Goal: Task Accomplishment & Management: Manage account settings

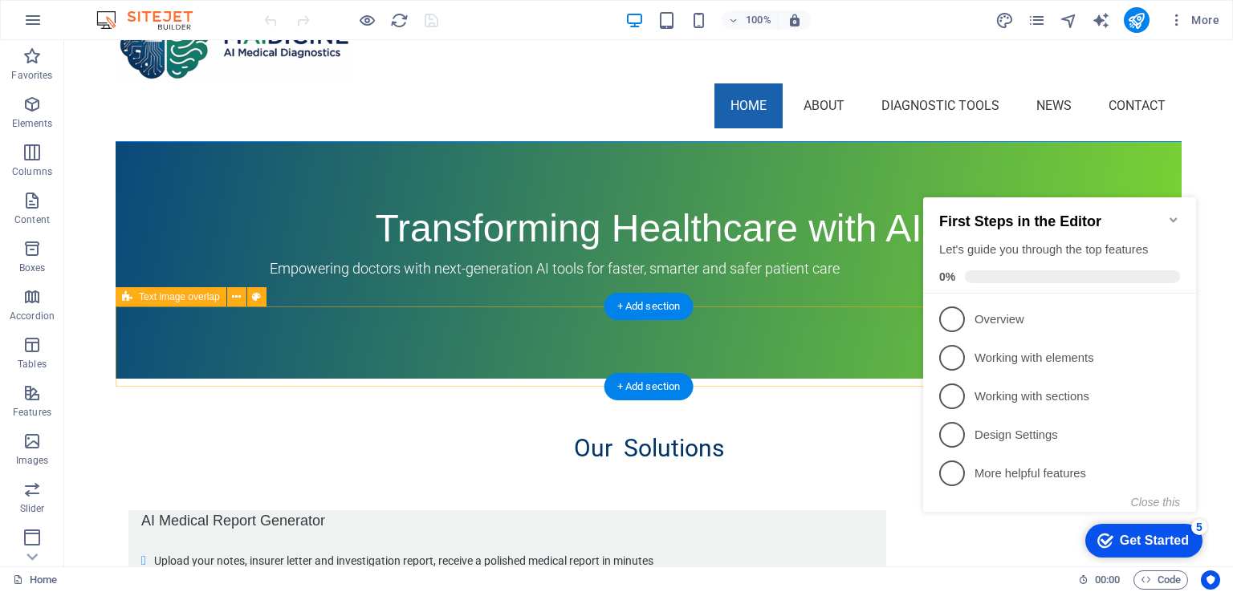
scroll to position [161, 0]
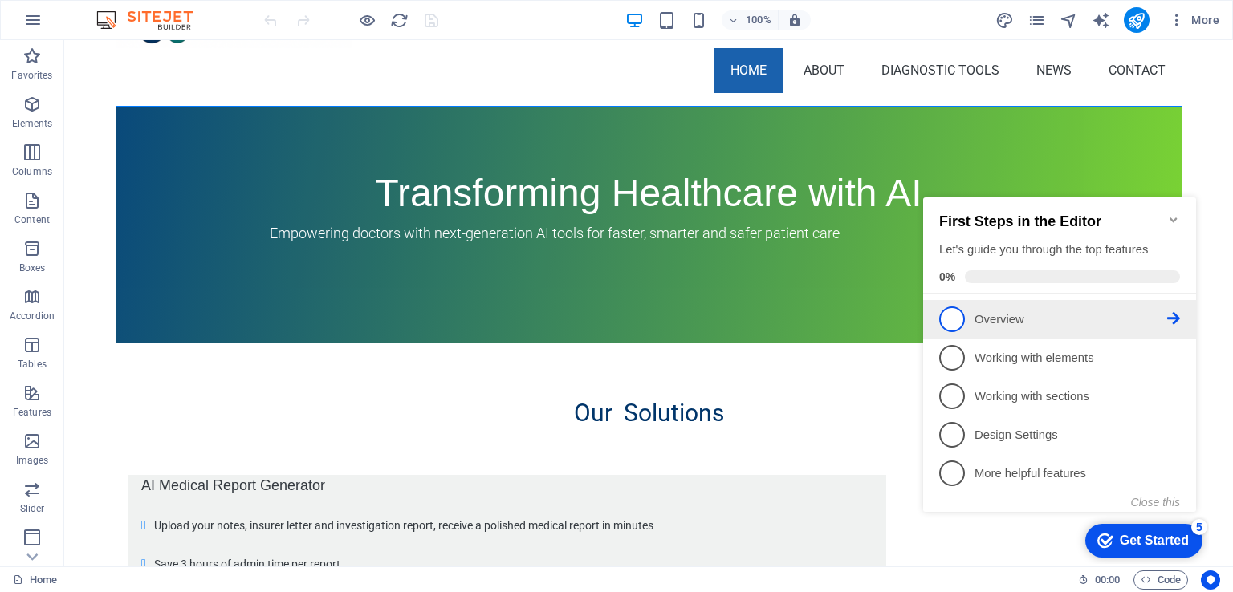
click at [955, 323] on span "1" at bounding box center [952, 320] width 26 height 26
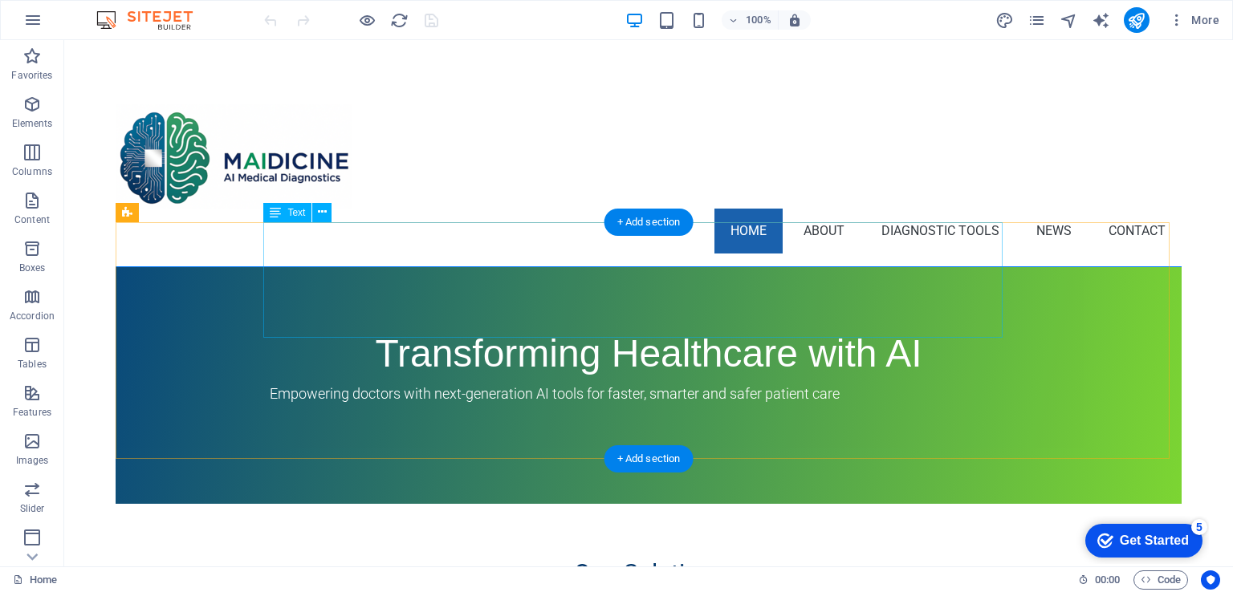
scroll to position [0, 0]
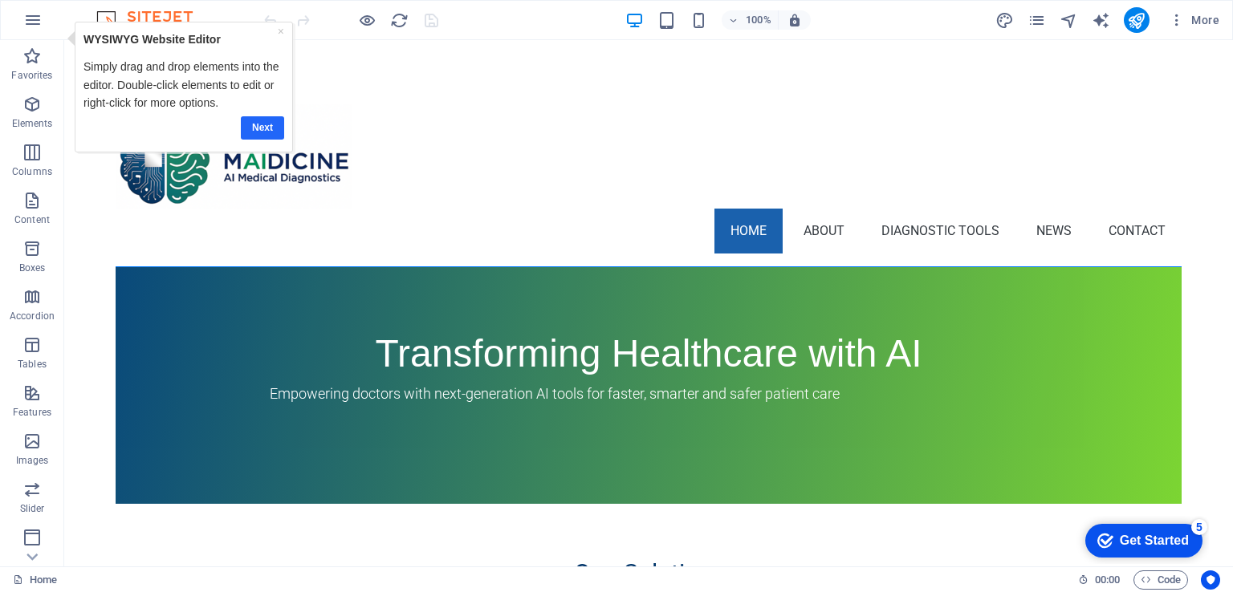
click at [267, 130] on link "Next" at bounding box center [262, 127] width 43 height 23
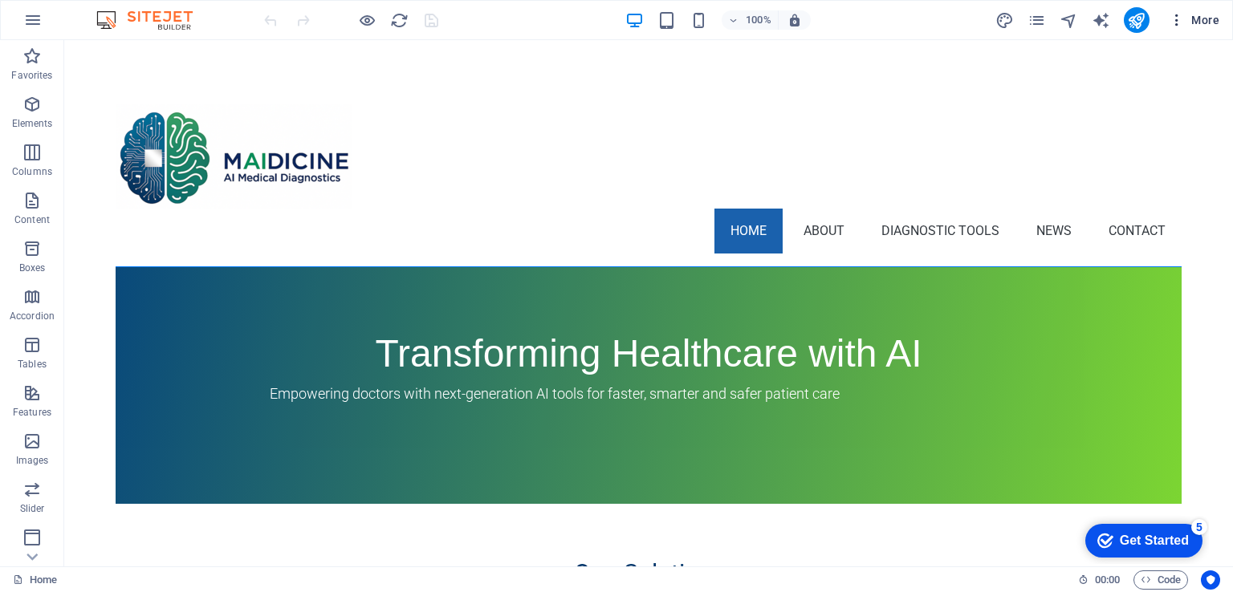
click at [1193, 18] on span "More" at bounding box center [1194, 20] width 51 height 16
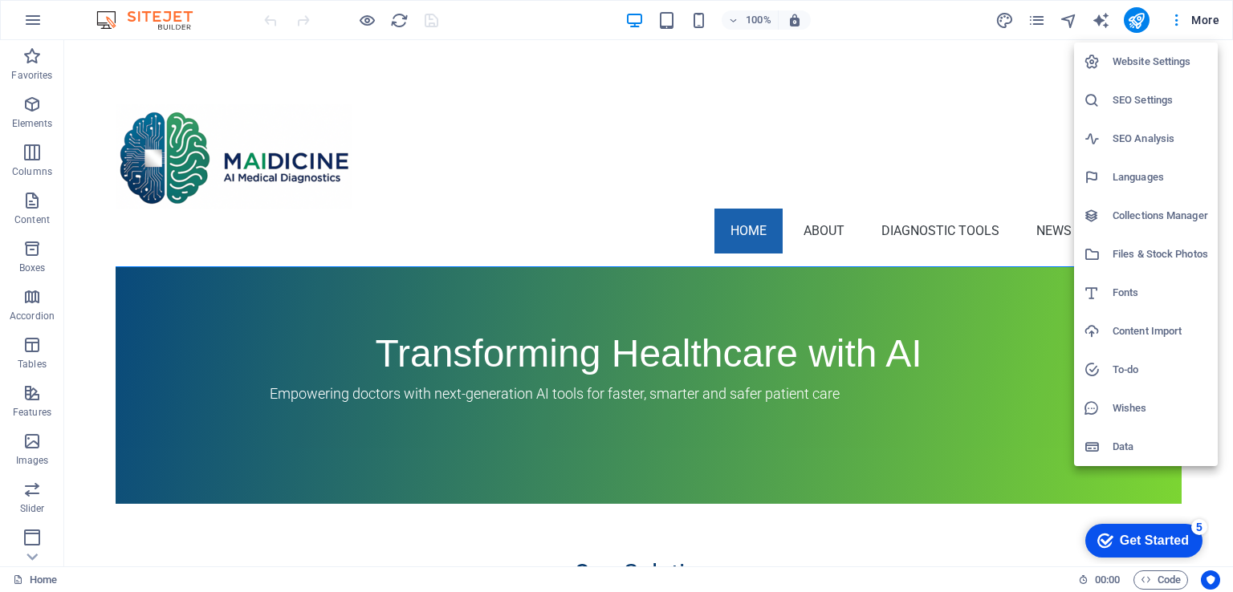
click at [1130, 59] on h6 "Website Settings" at bounding box center [1161, 61] width 96 height 19
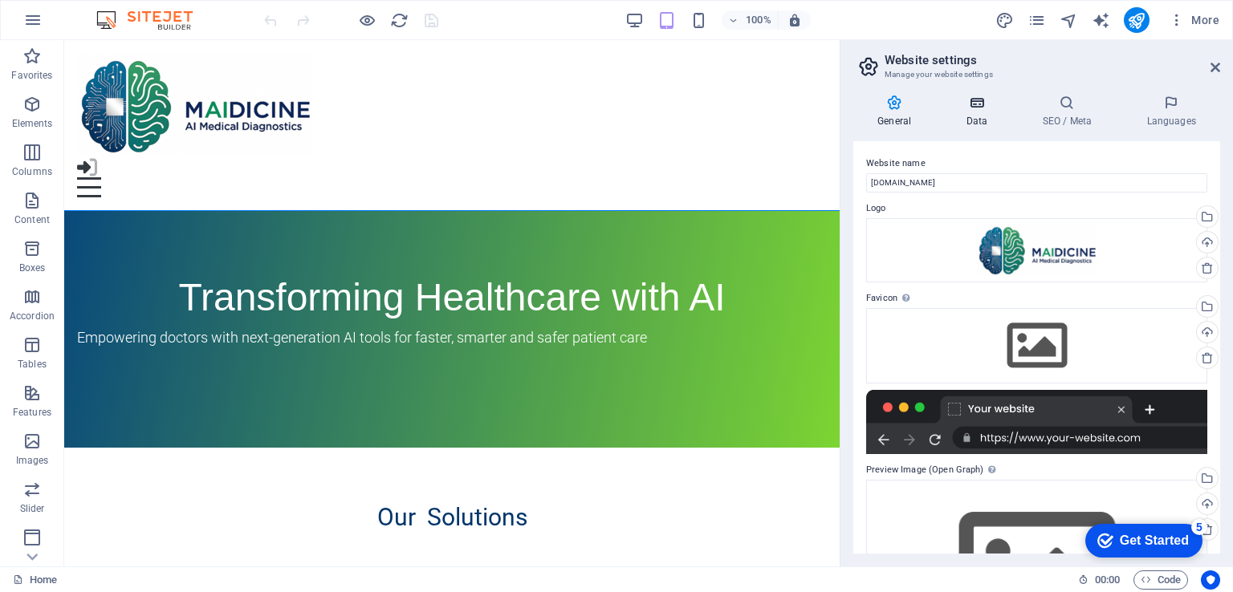
click at [984, 112] on h4 "Data" at bounding box center [980, 112] width 76 height 34
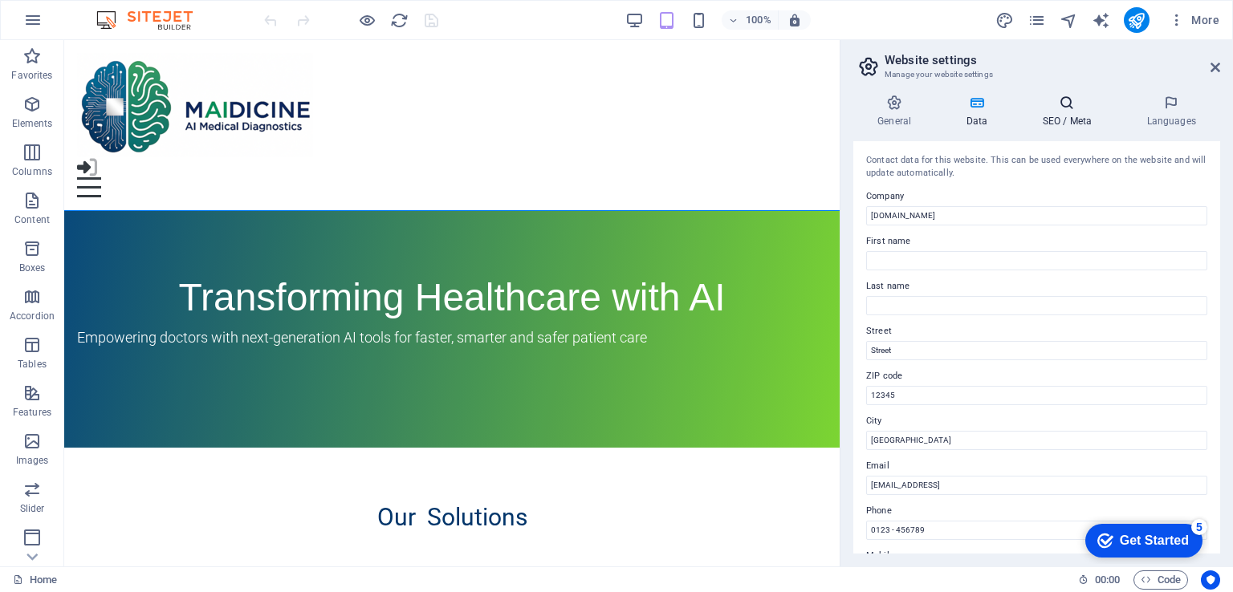
click at [1056, 113] on h4 "SEO / Meta" at bounding box center [1070, 112] width 104 height 34
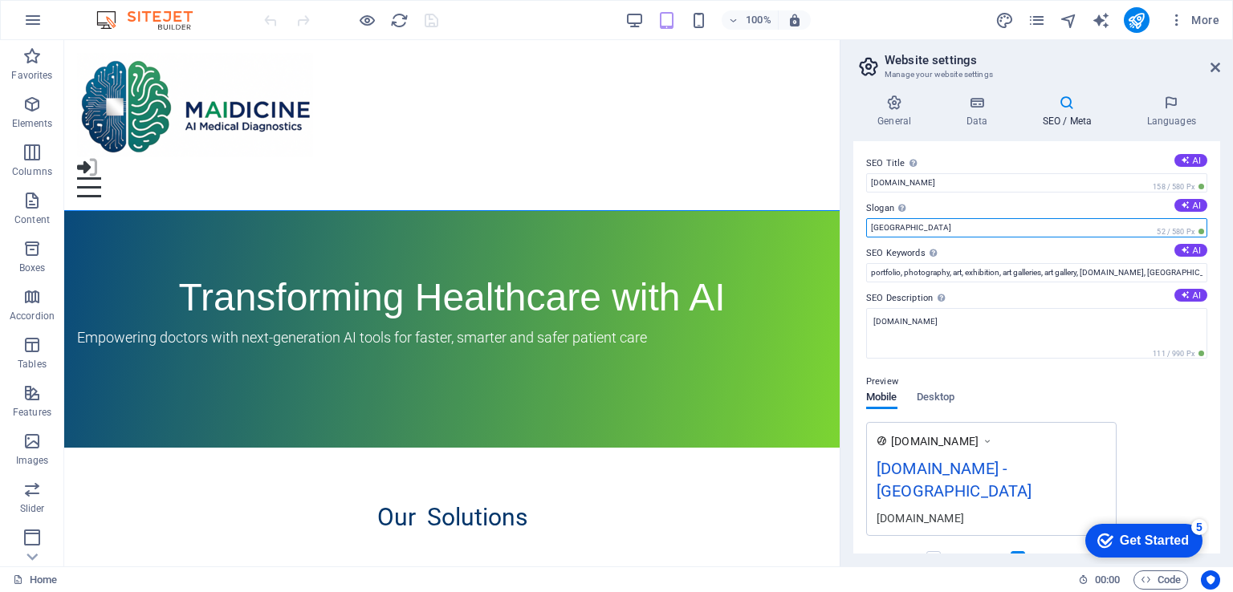
drag, startPoint x: 925, startPoint y: 229, endPoint x: 878, endPoint y: 229, distance: 46.6
click at [878, 229] on input "Berlin" at bounding box center [1036, 227] width 341 height 19
type input "B"
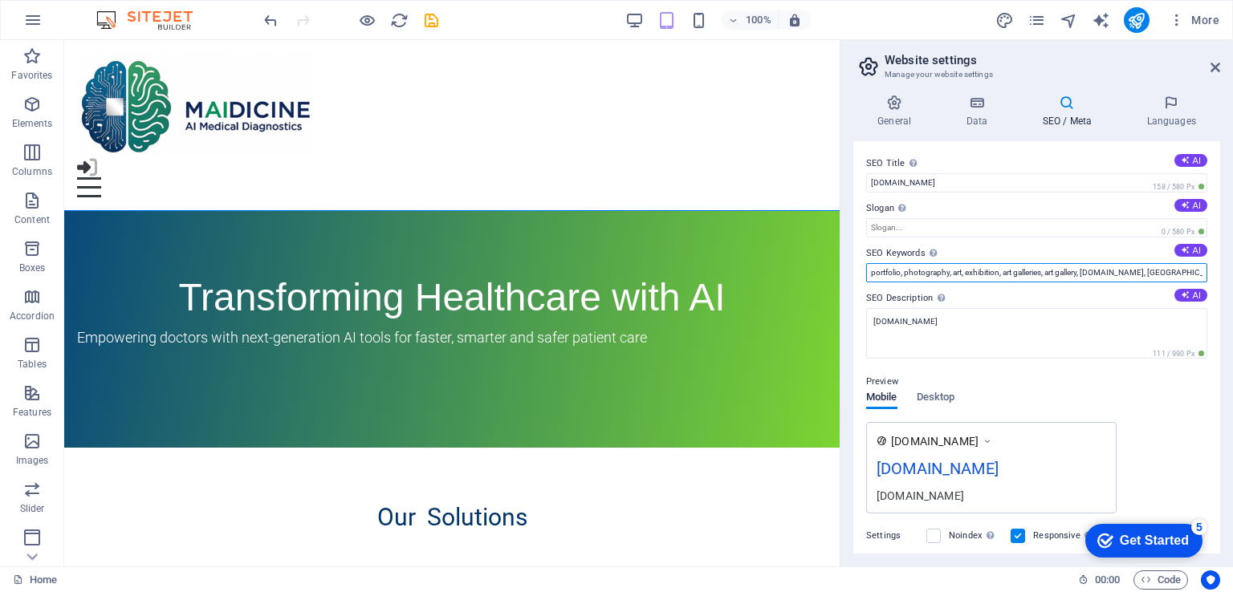
drag, startPoint x: 1195, startPoint y: 271, endPoint x: 870, endPoint y: 264, distance: 325.2
click at [870, 264] on input "portfolio, photography, art, exhibition, art galleries, art gallery, maidicine.…" at bounding box center [1036, 272] width 341 height 19
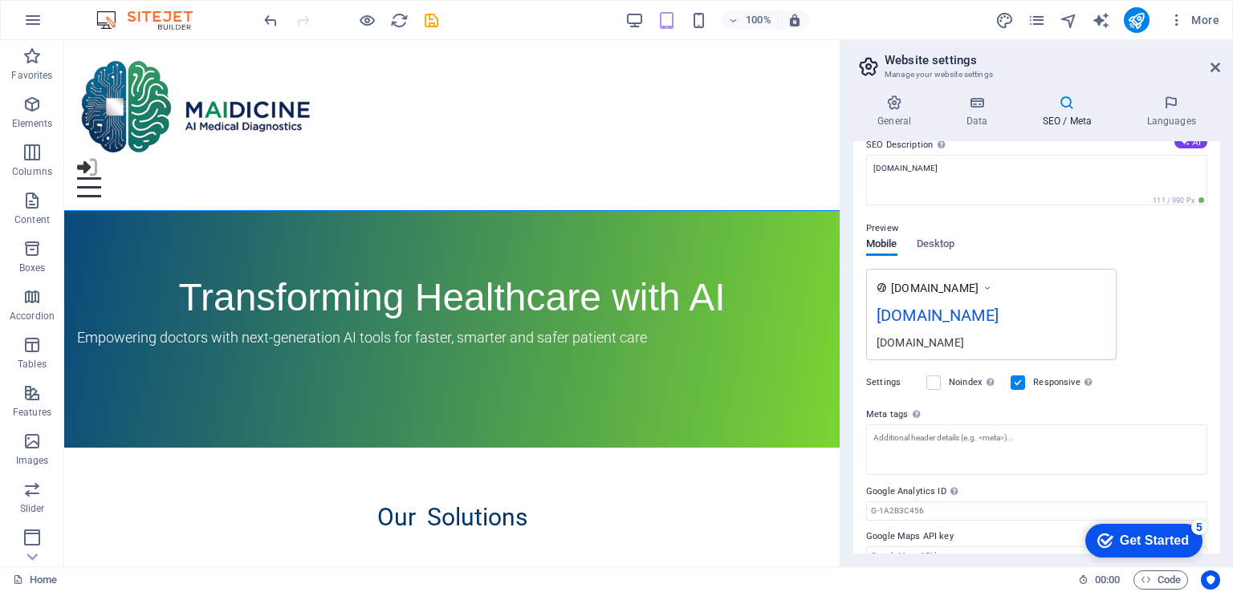
scroll to position [161, 0]
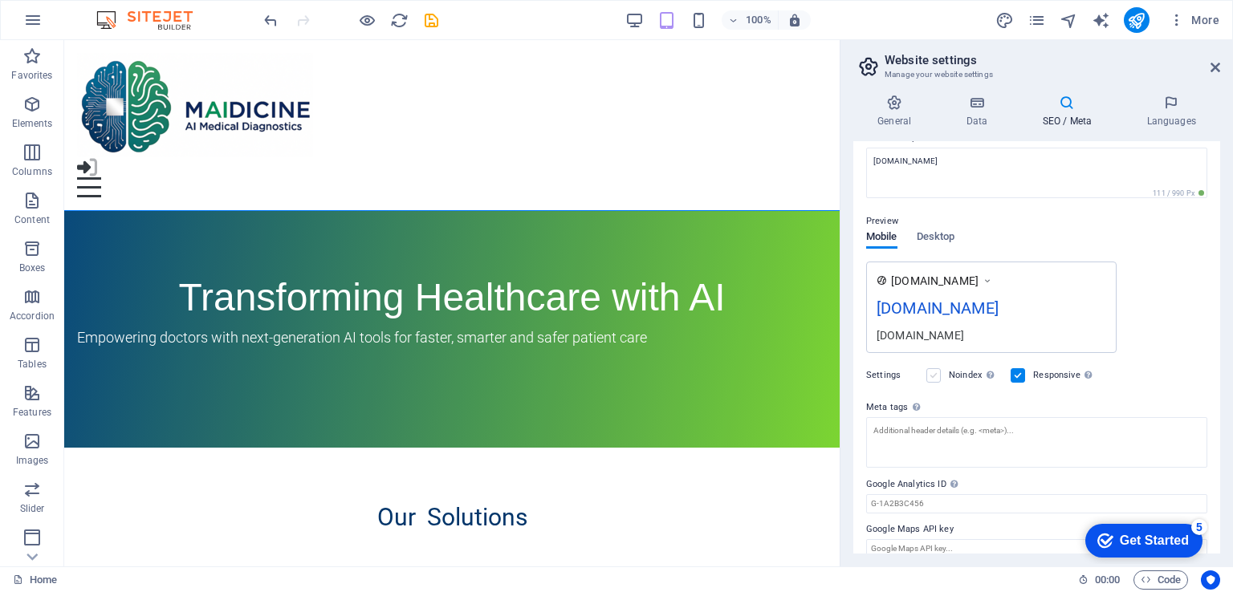
type input "AI medicine, medical, diagnosis, AI scribe, mental health diagnosis, medical re…"
click at [934, 374] on label at bounding box center [933, 375] width 14 height 14
click at [0, 0] on input "Noindex Instruct search engines to exclude this website from search results." at bounding box center [0, 0] width 0 height 0
click at [934, 377] on label at bounding box center [933, 375] width 14 height 14
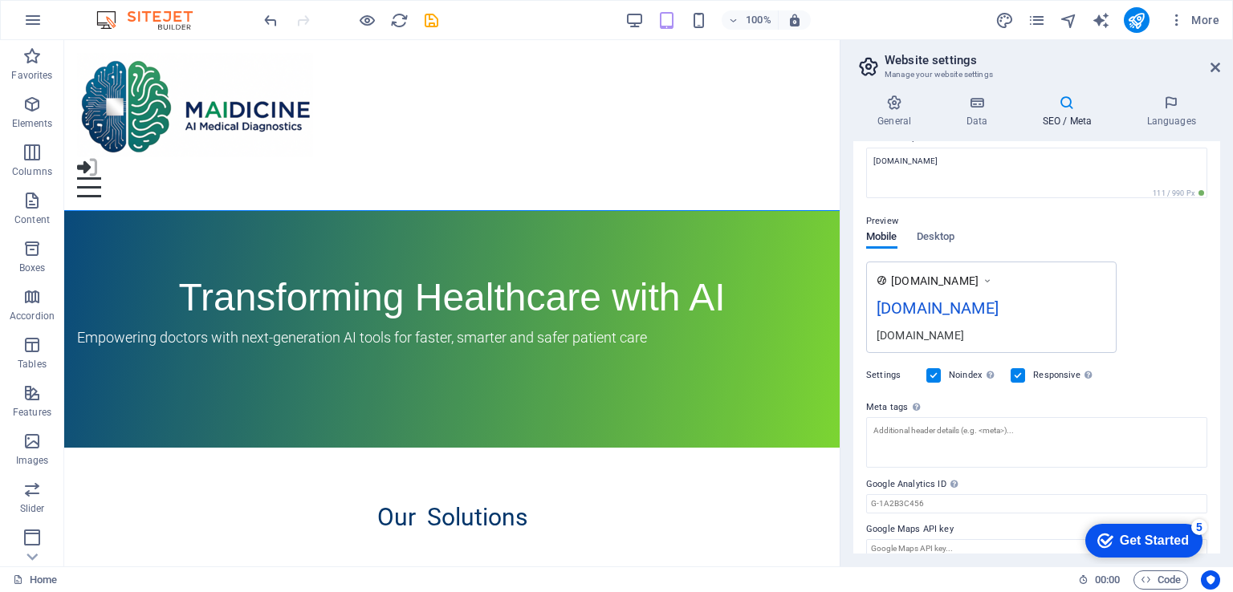
click at [0, 0] on input "Noindex Instruct search engines to exclude this website from search results." at bounding box center [0, 0] width 0 height 0
click at [1022, 374] on label at bounding box center [1018, 375] width 14 height 14
click at [0, 0] on input "Responsive Determine whether the website should be responsive based on screen r…" at bounding box center [0, 0] width 0 height 0
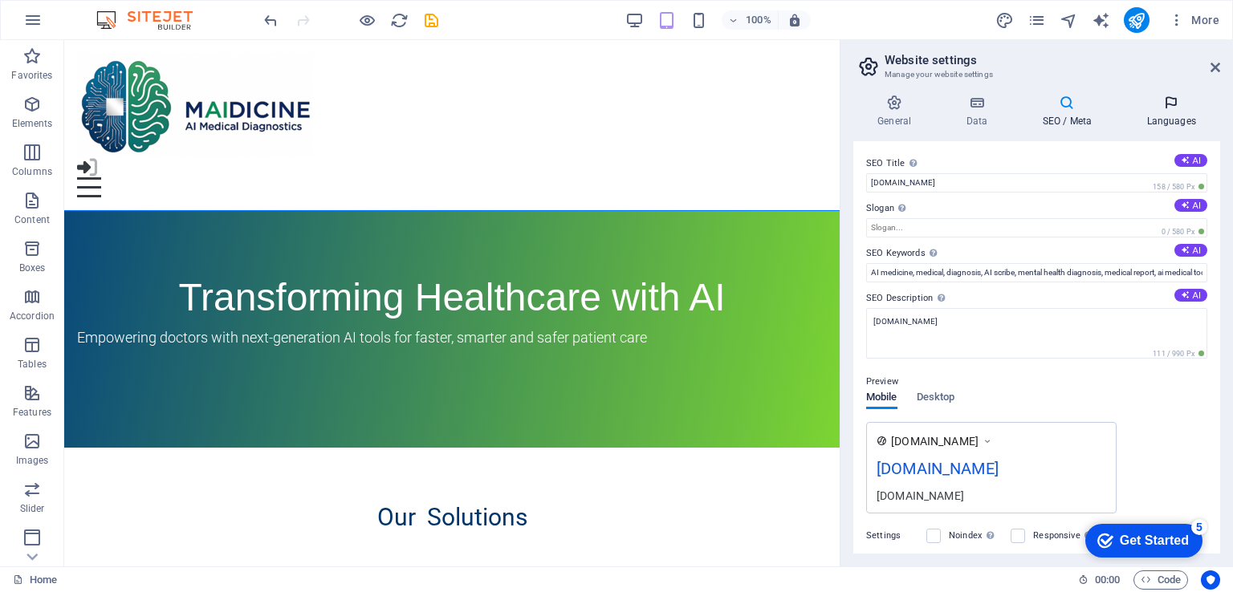
click at [1162, 103] on icon at bounding box center [1171, 103] width 98 height 16
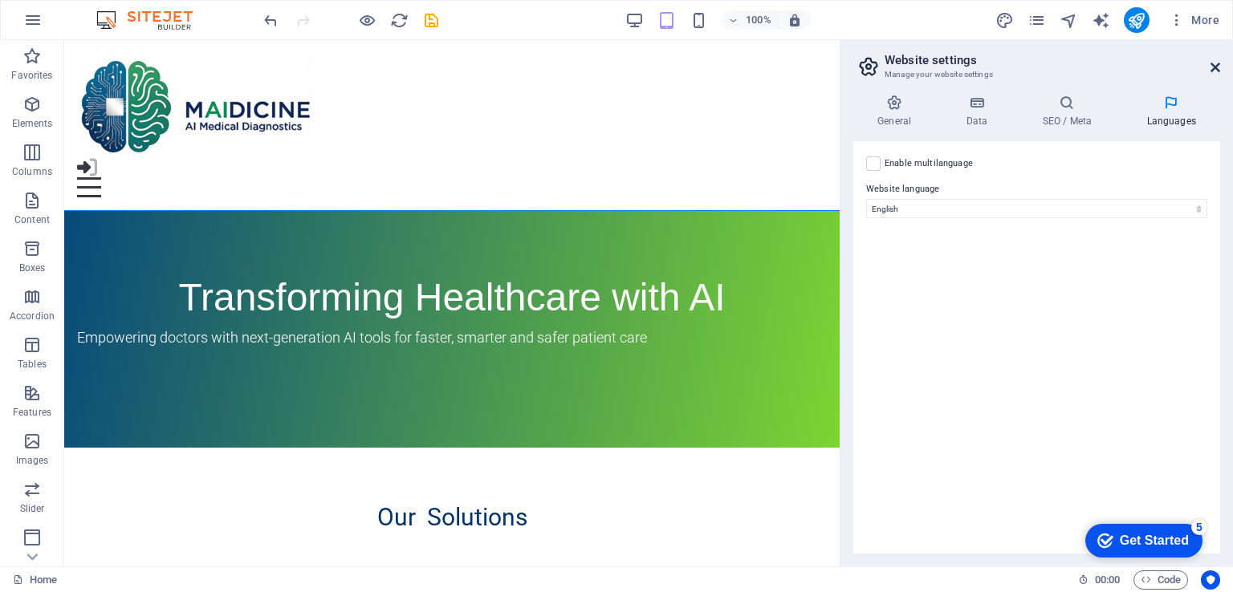
click at [1218, 62] on icon at bounding box center [1216, 67] width 10 height 13
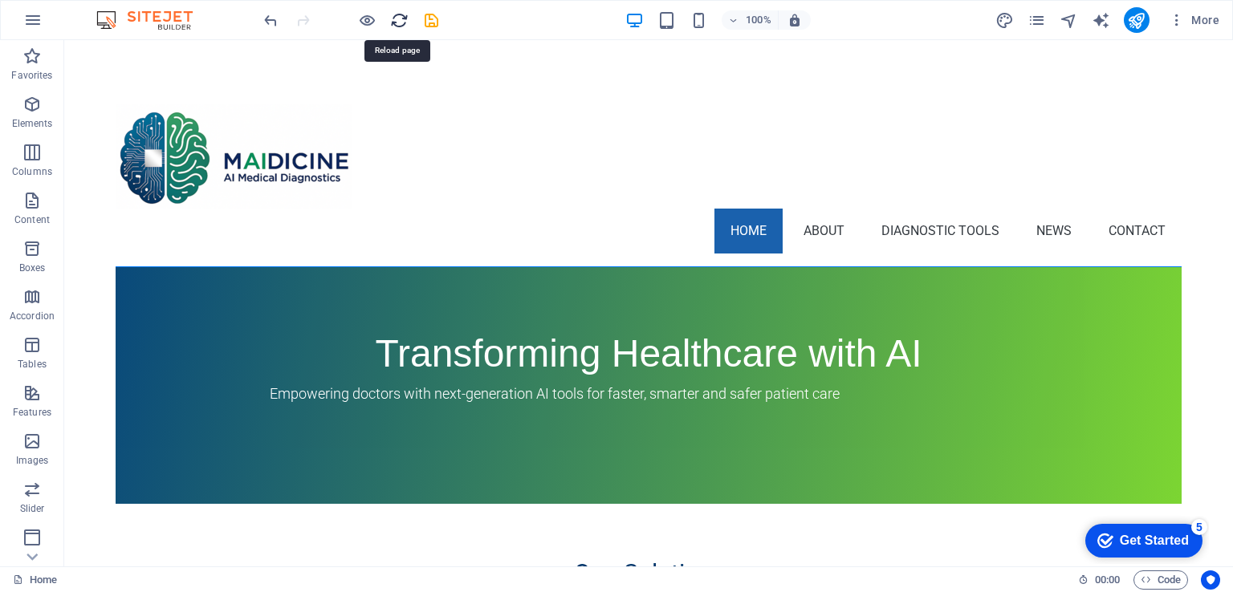
click at [403, 18] on icon "reload" at bounding box center [399, 20] width 18 height 18
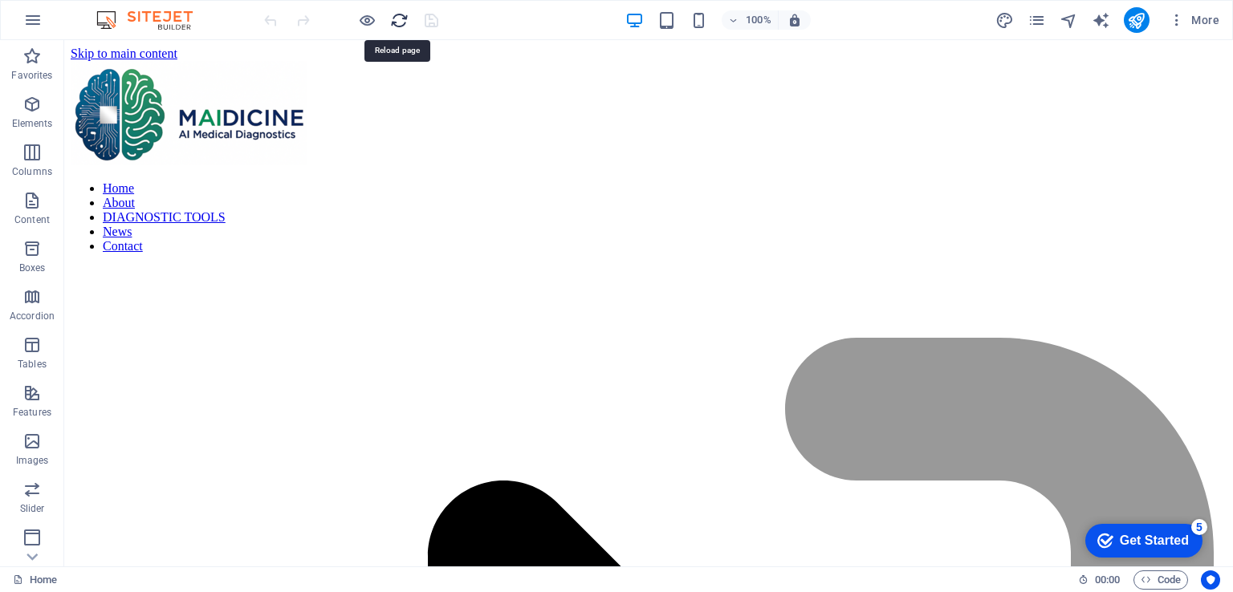
click at [403, 18] on icon "reload" at bounding box center [399, 20] width 18 height 18
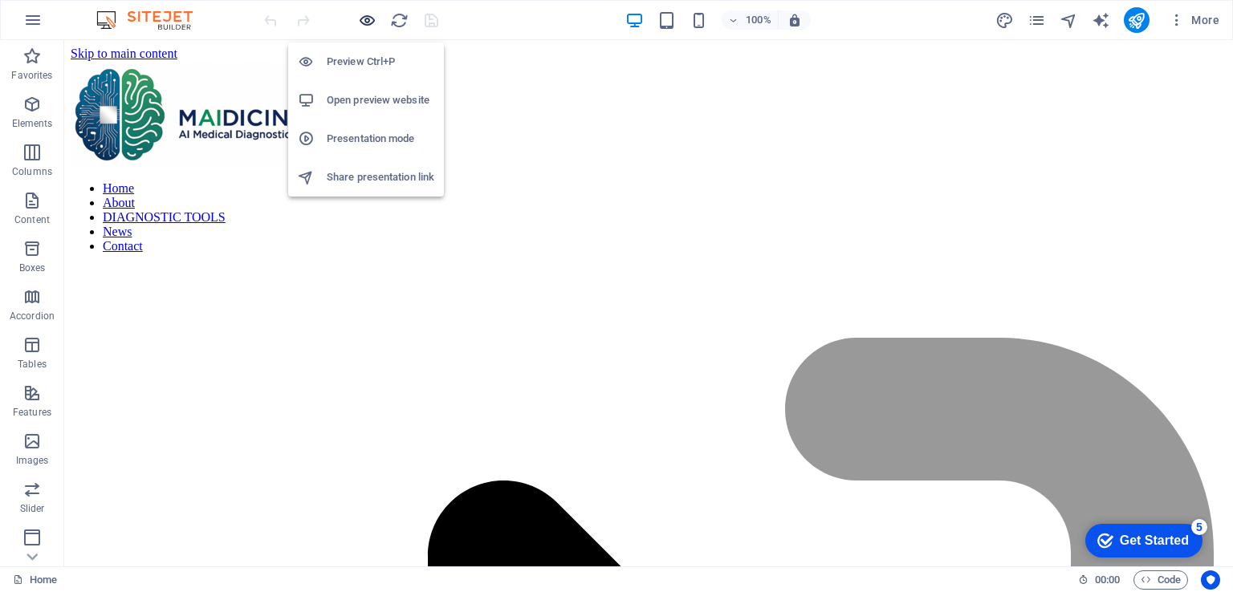
click at [366, 18] on icon "button" at bounding box center [367, 20] width 18 height 18
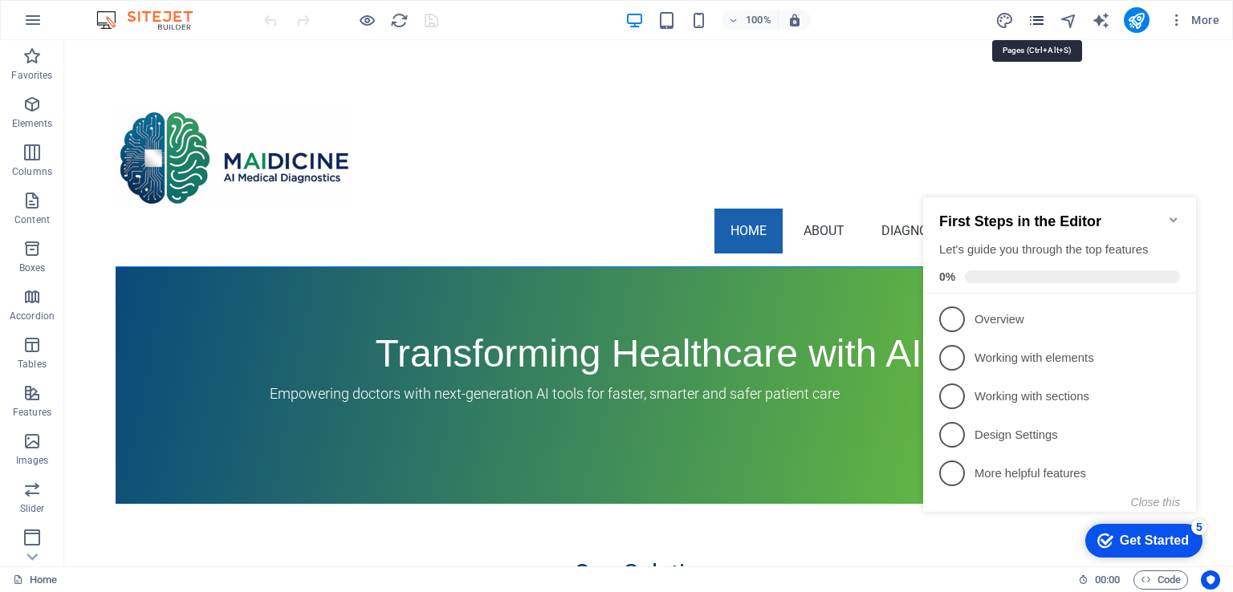
click at [1034, 23] on icon "pages" at bounding box center [1037, 20] width 18 height 18
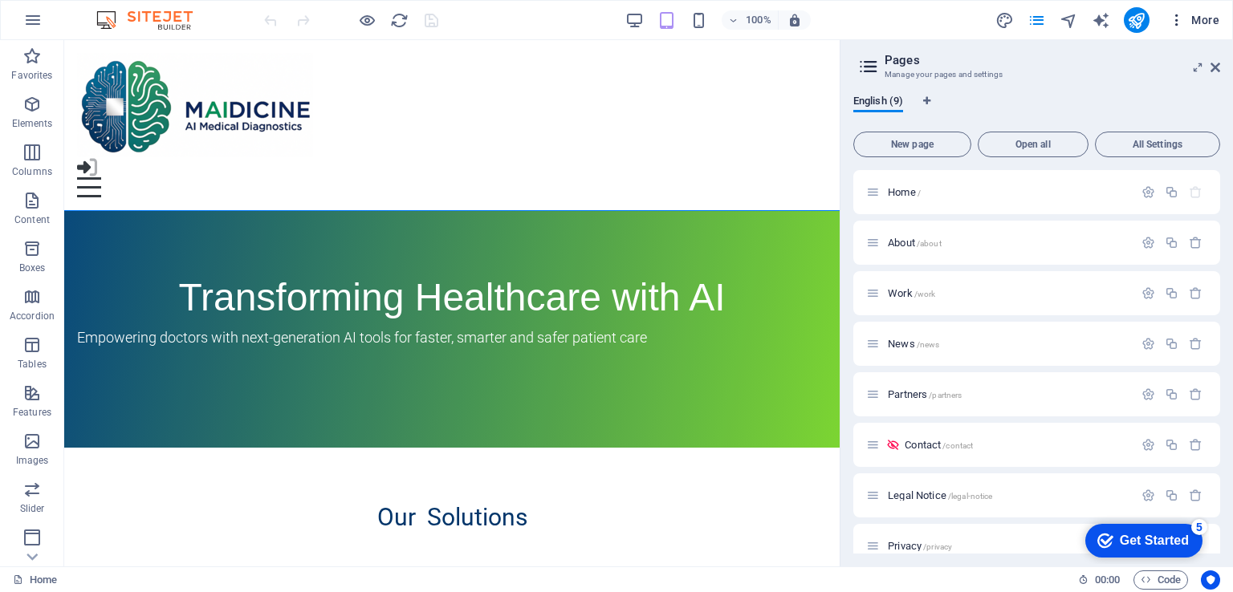
click at [1178, 23] on icon "button" at bounding box center [1177, 20] width 16 height 16
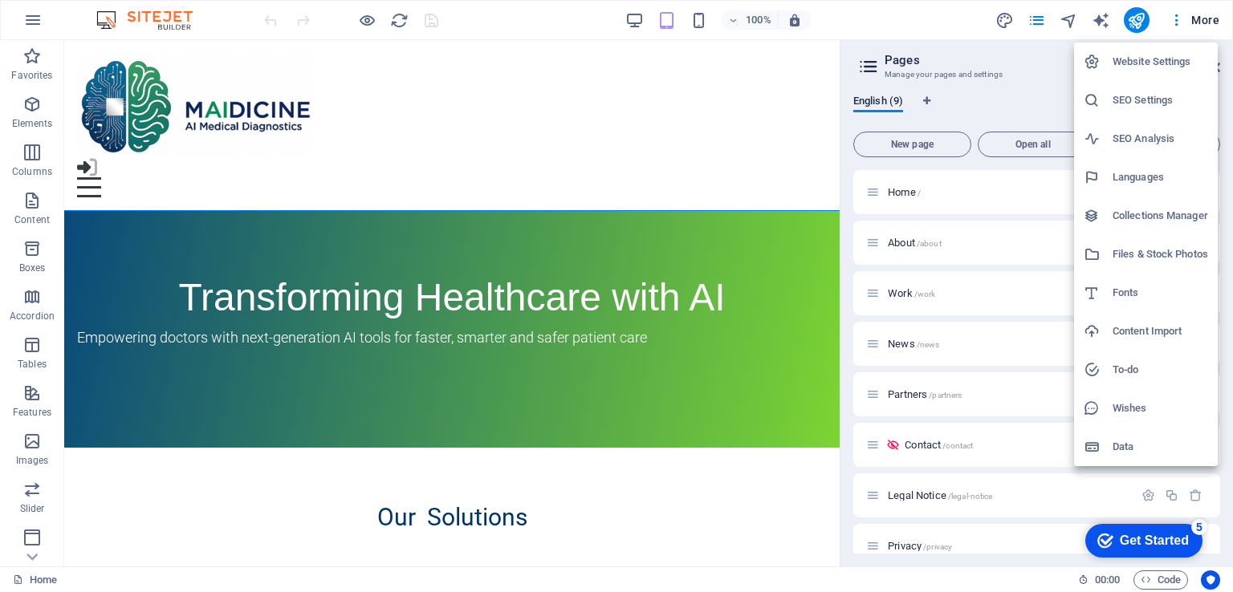
click at [1202, 21] on div at bounding box center [616, 296] width 1233 height 592
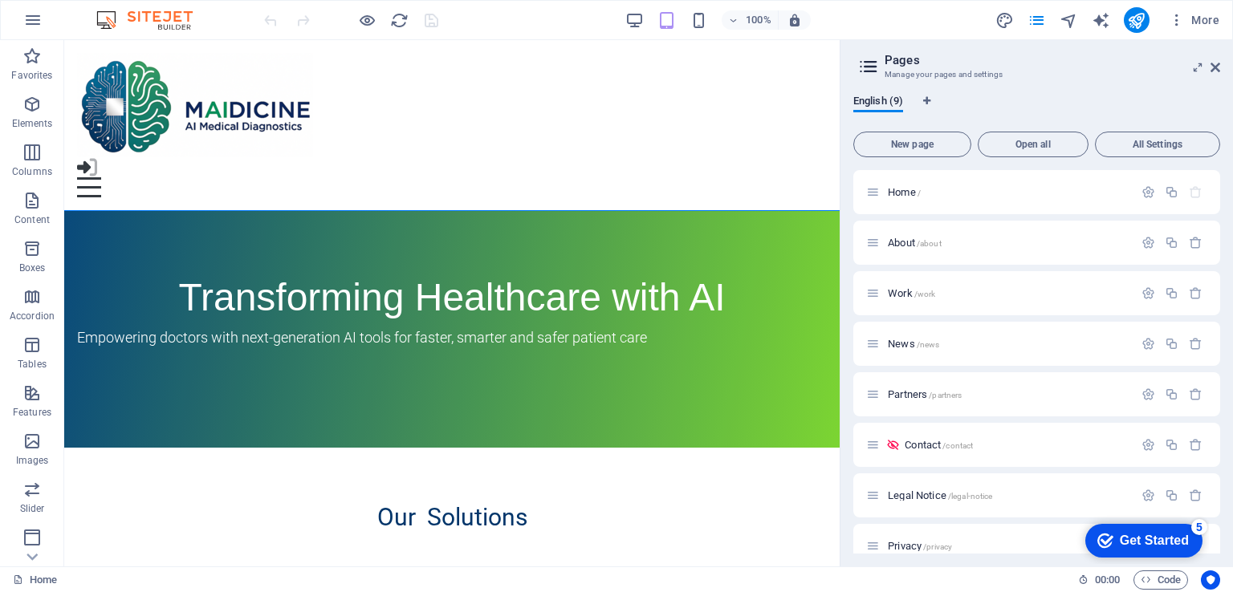
click at [1206, 19] on span "More" at bounding box center [1194, 20] width 51 height 16
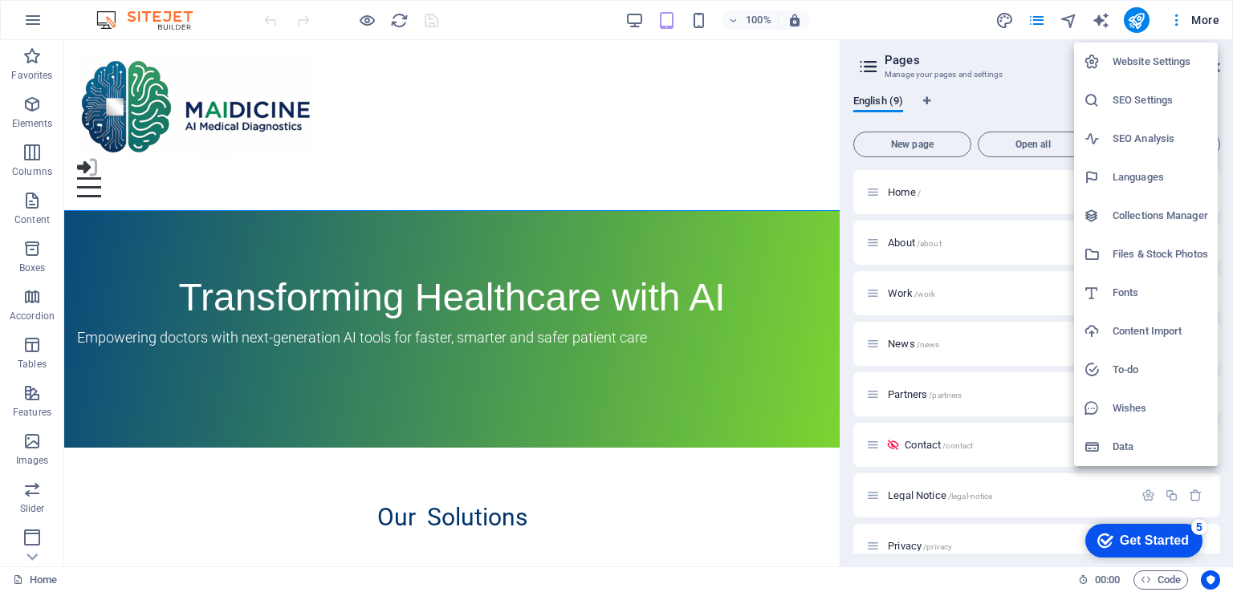
click at [925, 15] on div at bounding box center [616, 296] width 1233 height 592
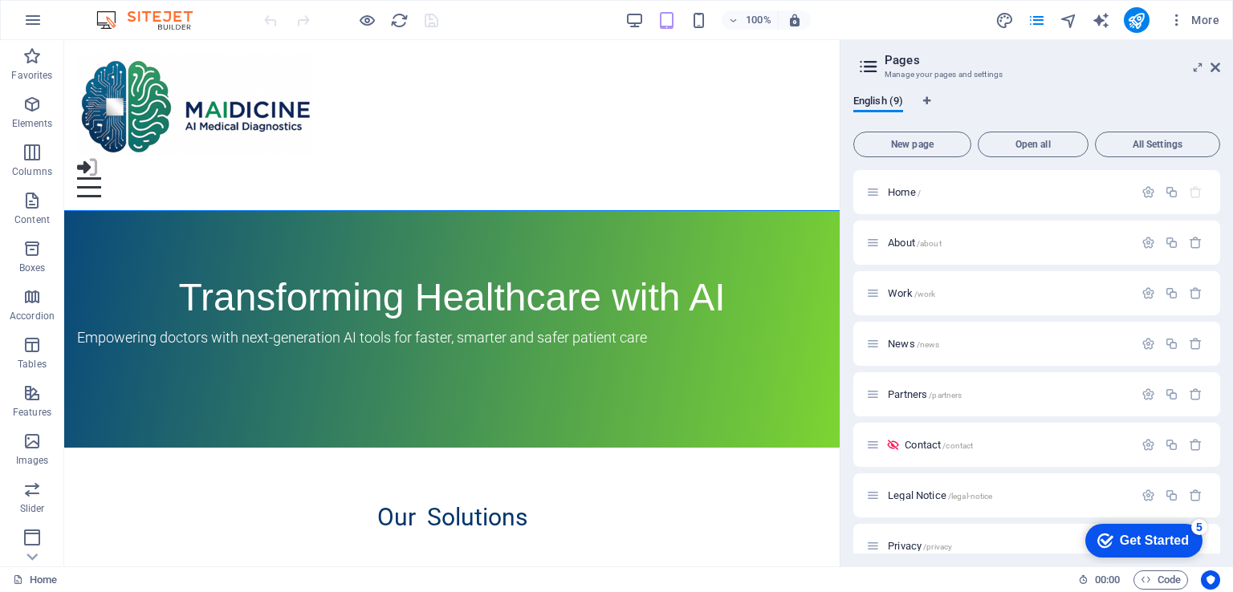
click at [526, 14] on div "100% More" at bounding box center [743, 20] width 965 height 26
click at [960, 19] on div "100% More" at bounding box center [743, 20] width 965 height 26
click at [32, 21] on icon "button" at bounding box center [32, 19] width 19 height 19
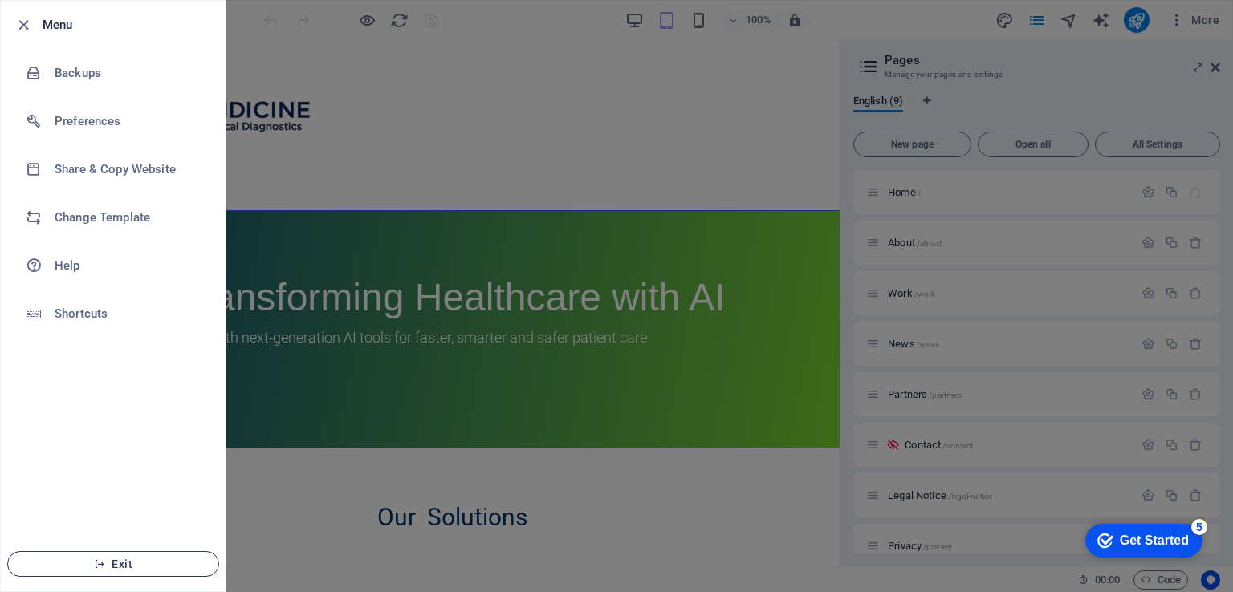
click at [107, 559] on span "Exit" at bounding box center [113, 564] width 185 height 13
